Goal: Task Accomplishment & Management: Use online tool/utility

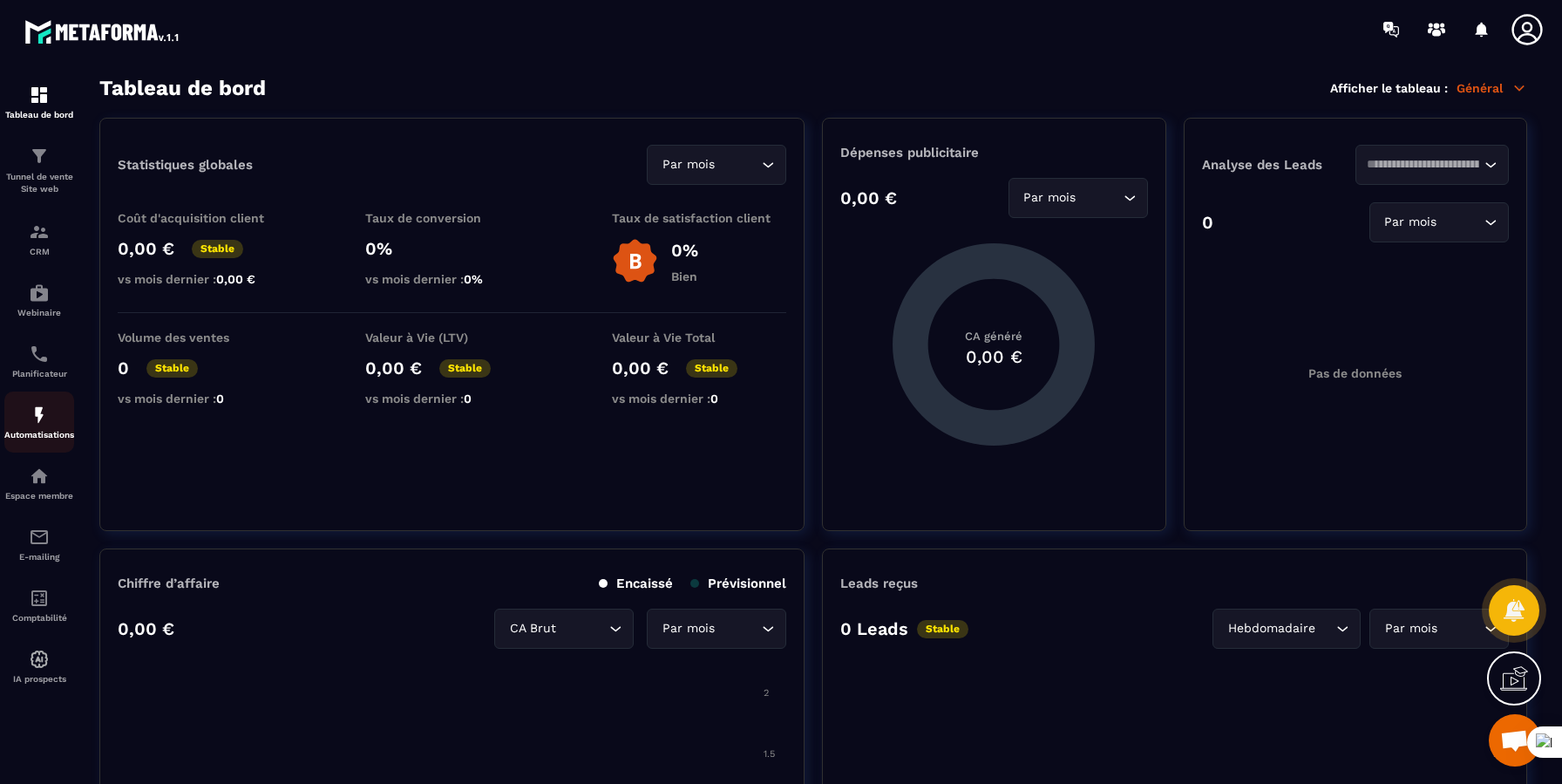
click at [38, 415] on img at bounding box center [39, 414] width 21 height 21
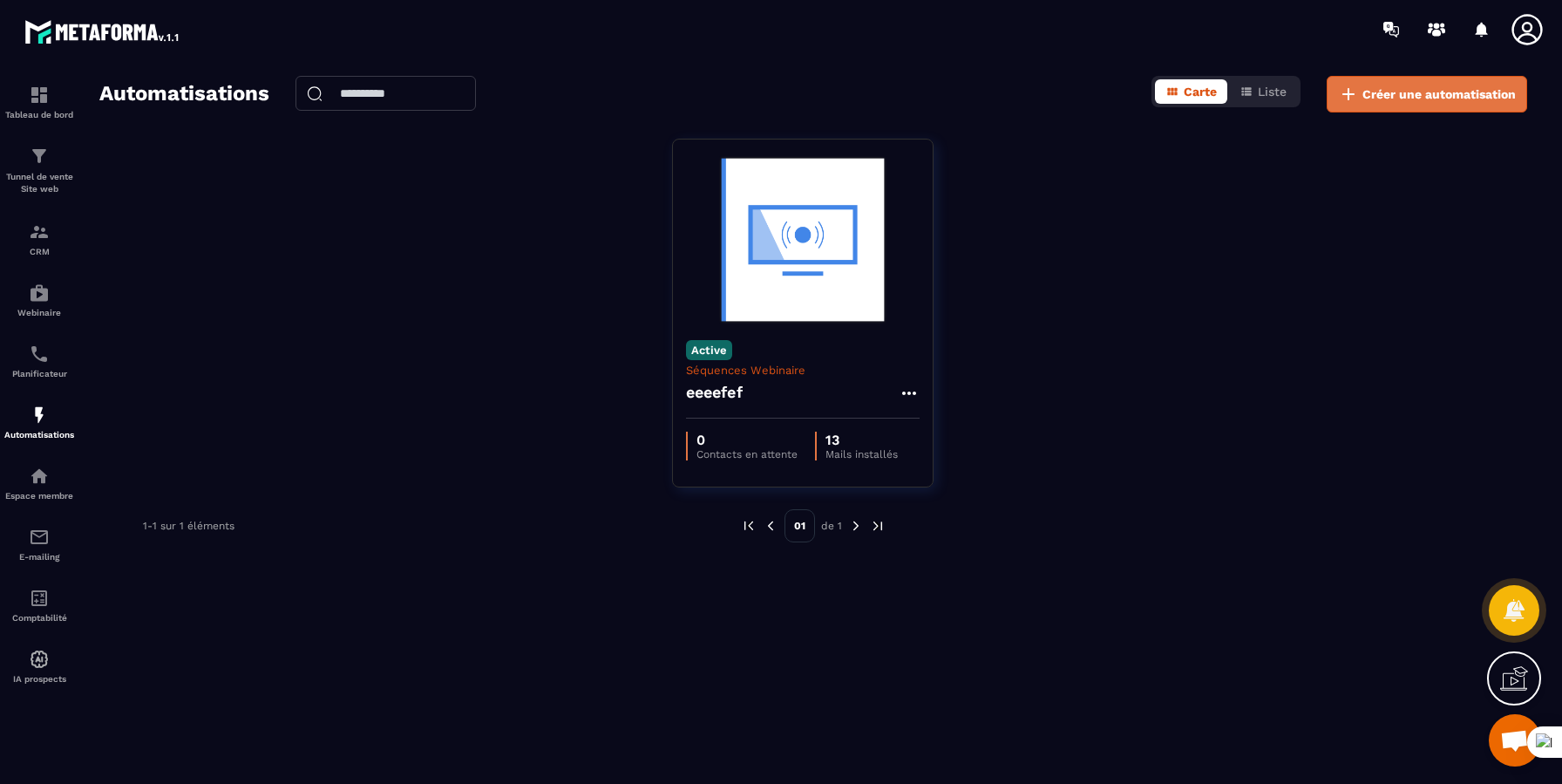
click at [1400, 98] on span "Créer une automatisation" at bounding box center [1439, 94] width 153 height 17
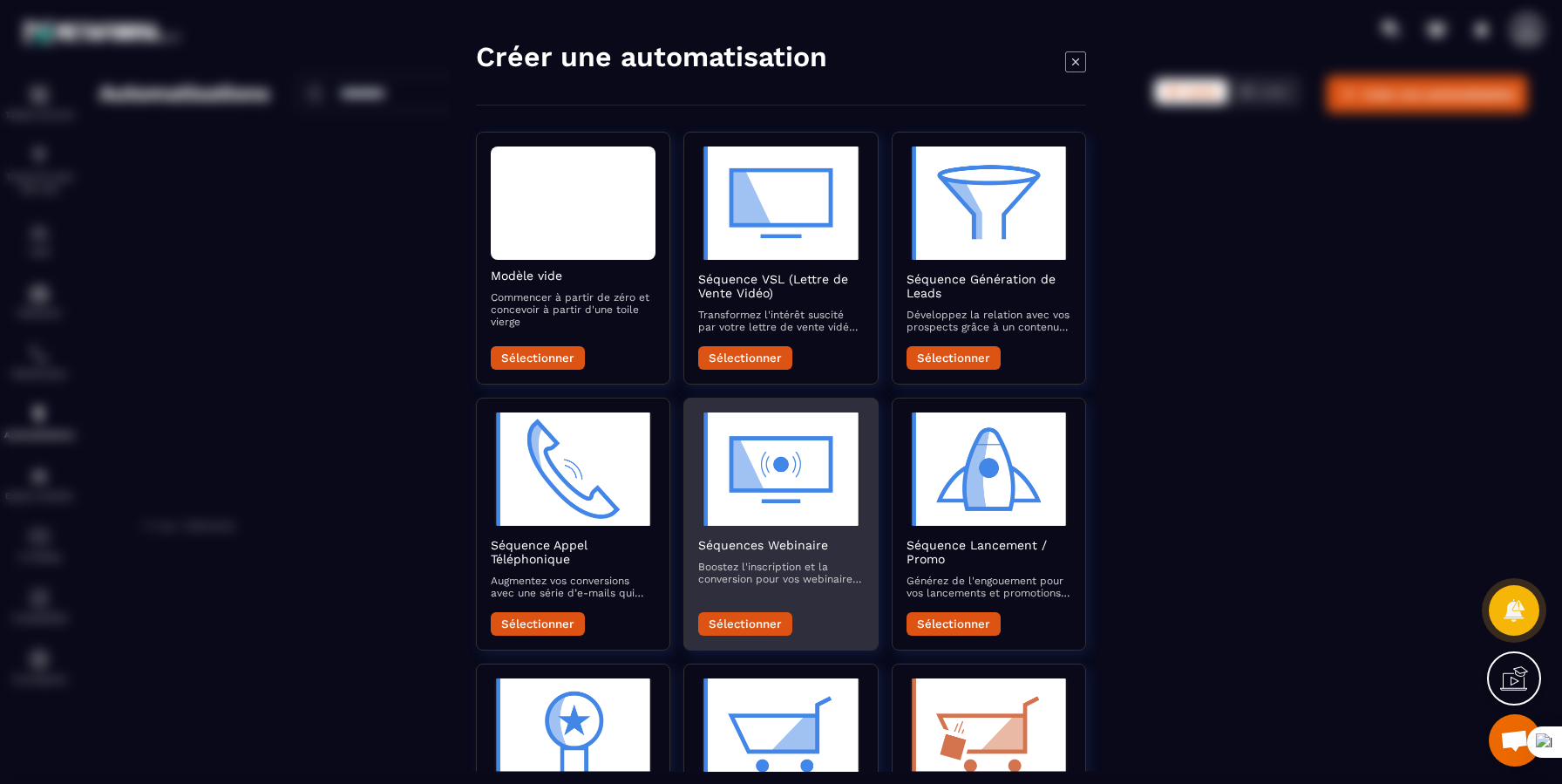
click at [792, 521] on img "Modal window" at bounding box center [781, 469] width 165 height 114
click at [755, 521] on button "Sélectionner" at bounding box center [745, 623] width 94 height 23
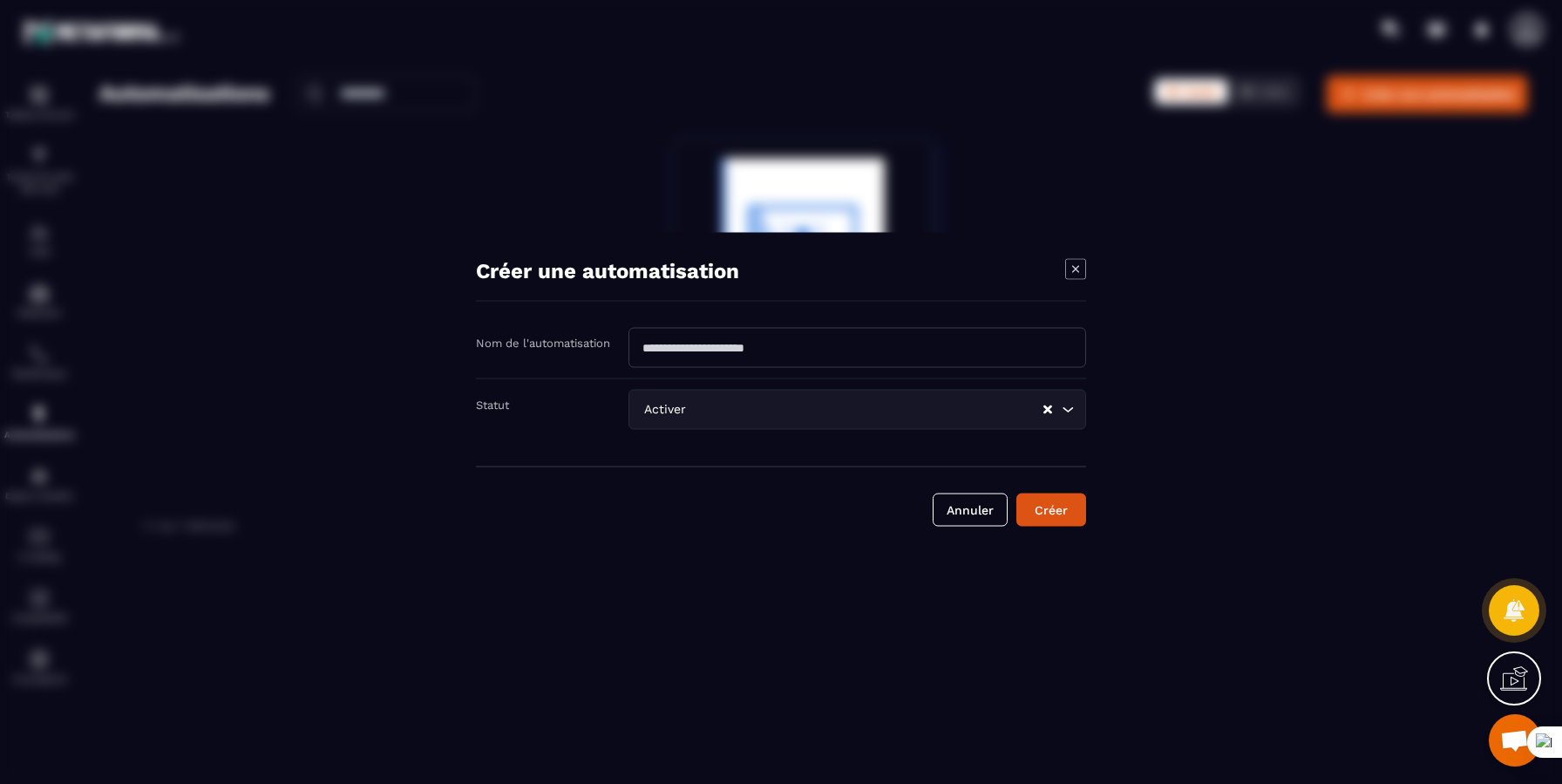
click at [886, 337] on input "Modal window" at bounding box center [857, 346] width 458 height 40
type input "*"
type input "*******"
click at [1073, 502] on button "Créer" at bounding box center [1051, 509] width 69 height 33
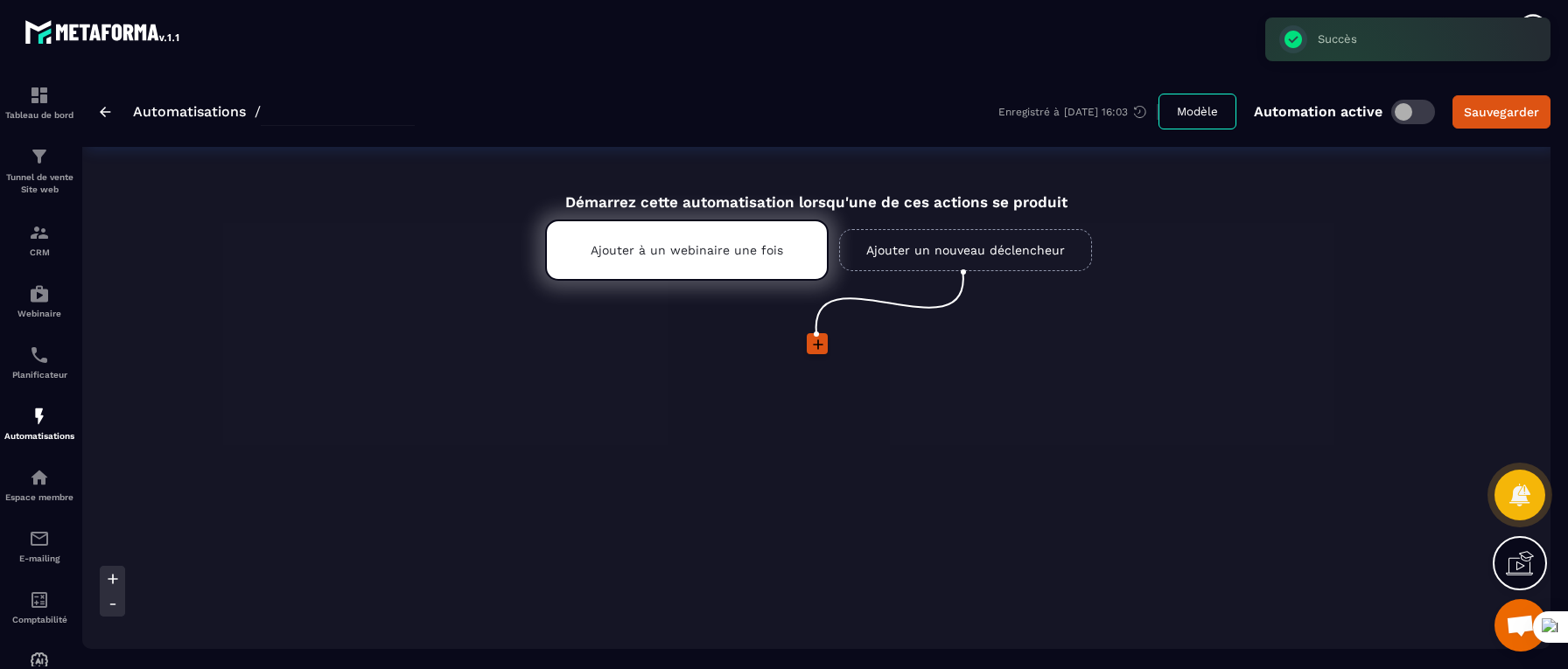
type input "*******"
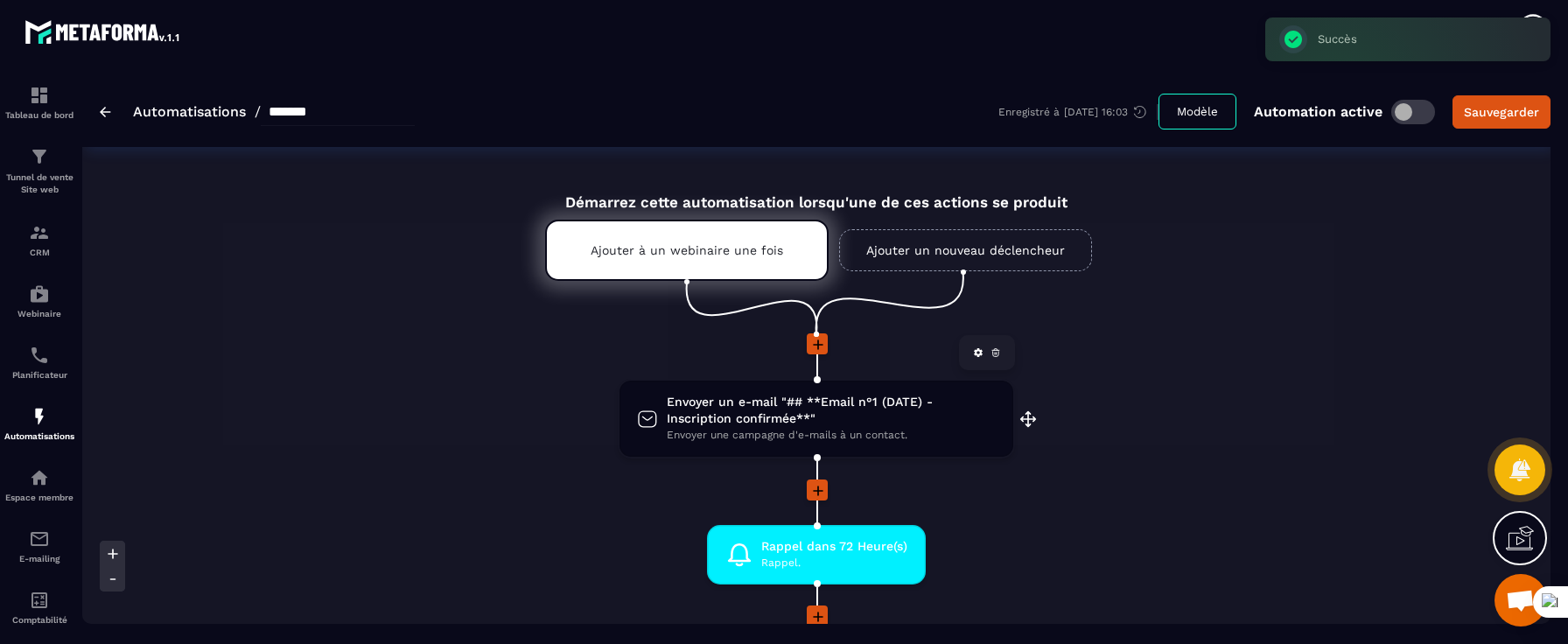
click at [977, 355] on icon at bounding box center [978, 353] width 9 height 9
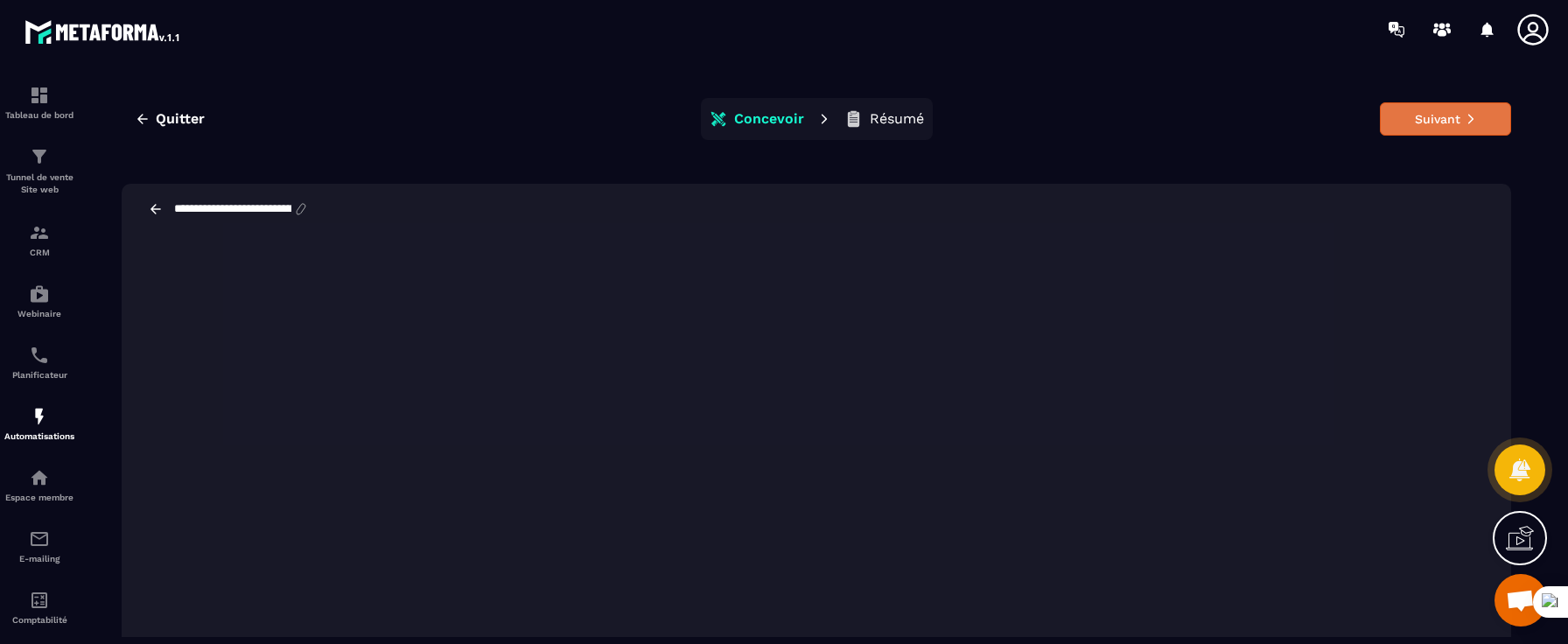
click at [1443, 113] on button "Suivant" at bounding box center [1446, 119] width 131 height 34
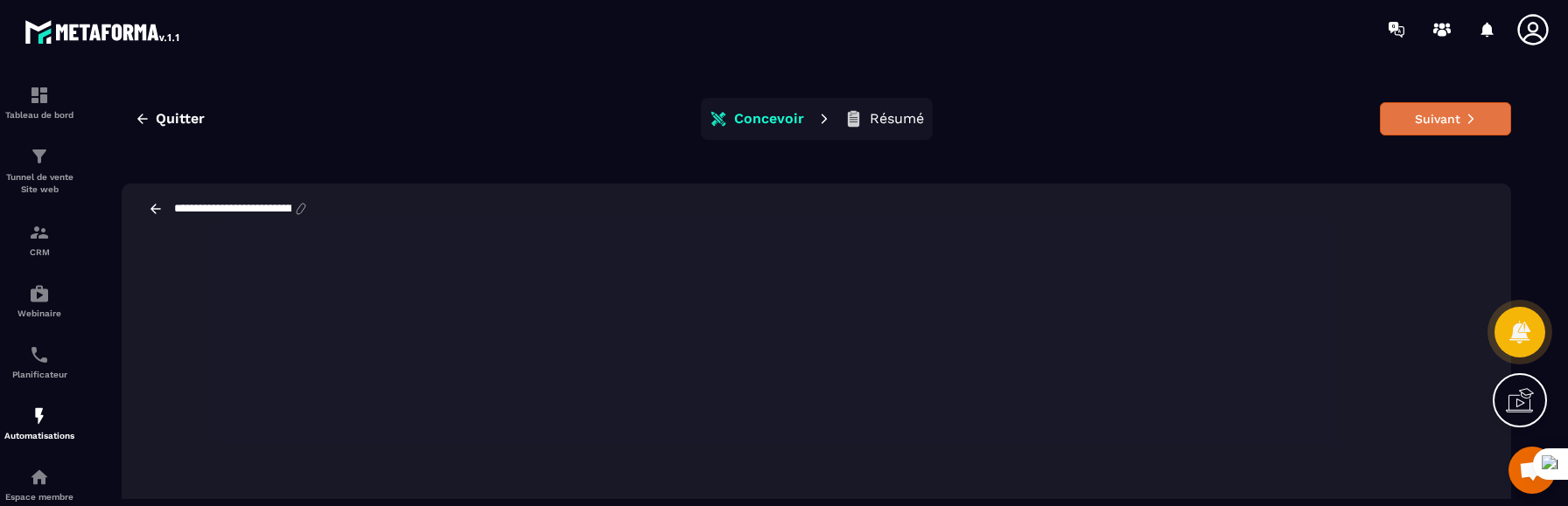
click at [1458, 114] on button "Suivant" at bounding box center [1446, 119] width 131 height 33
